Goal: Task Accomplishment & Management: Manage account settings

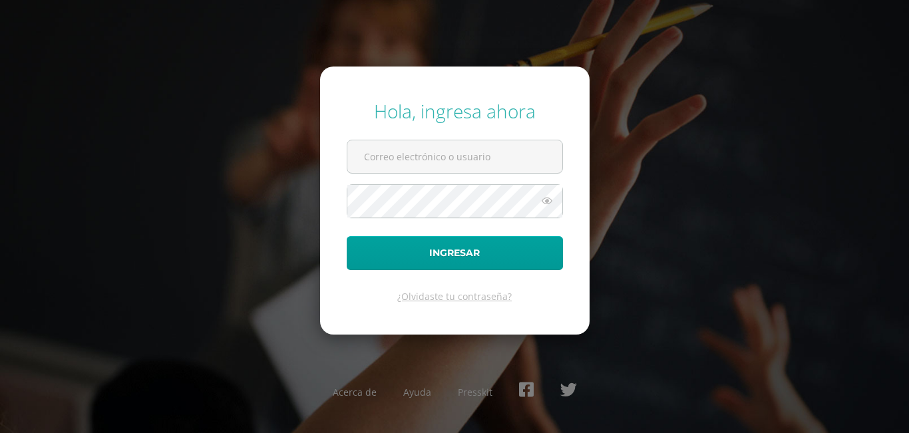
type input "[EMAIL_ADDRESS][DOMAIN_NAME]"
click at [553, 202] on icon at bounding box center [546, 201] width 17 height 16
click at [553, 202] on icon at bounding box center [546, 201] width 19 height 16
click at [526, 229] on form "Hola, ingresa ahora [EMAIL_ADDRESS][DOMAIN_NAME] Ingresar ¿Olvidaste tu contras…" at bounding box center [455, 201] width 270 height 268
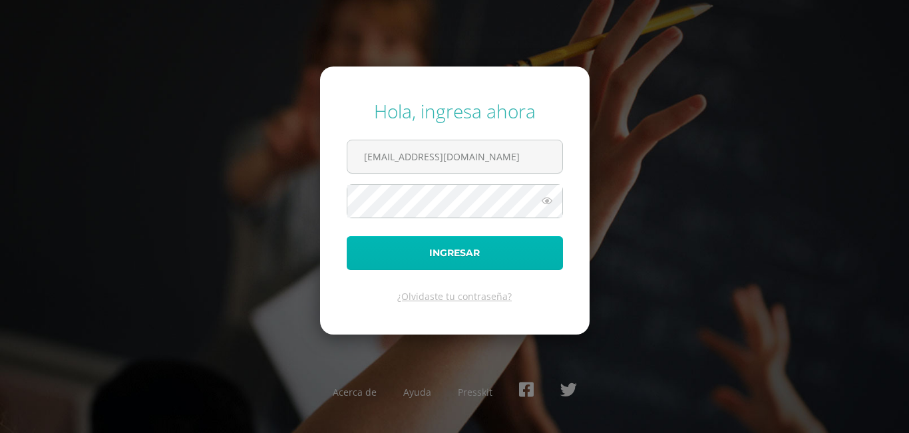
click at [525, 237] on button "Ingresar" at bounding box center [455, 253] width 216 height 34
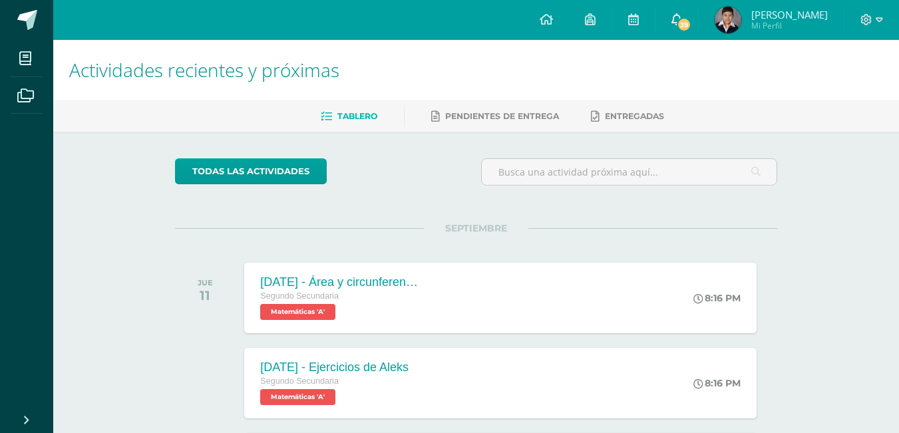
click at [695, 10] on link "39" at bounding box center [676, 20] width 43 height 40
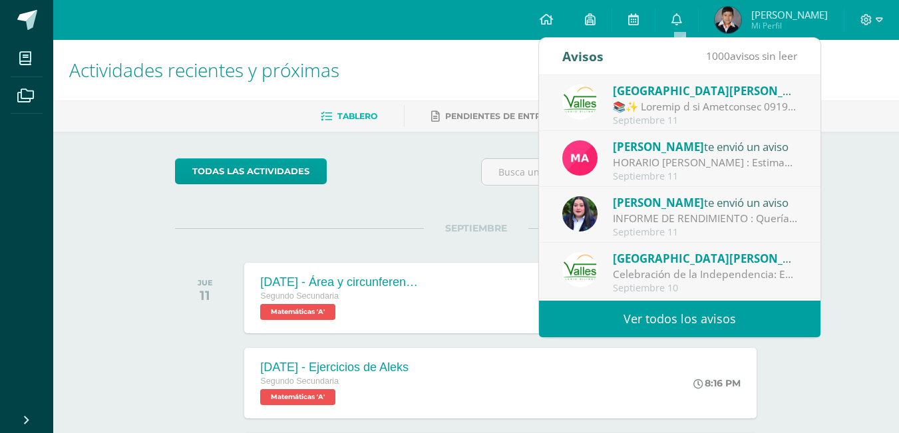
click at [737, 142] on div "Mario Arana te envió un aviso" at bounding box center [705, 146] width 185 height 17
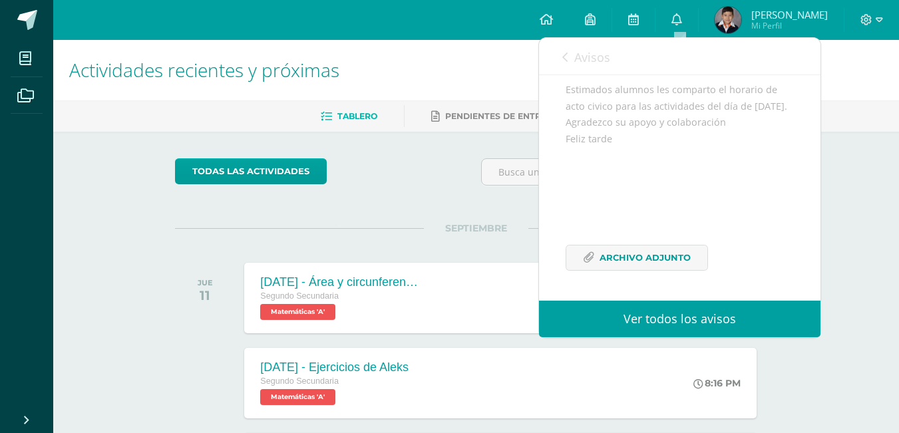
scroll to position [162, 0]
click at [645, 263] on span "Archivo Adjunto" at bounding box center [645, 258] width 91 height 25
